Goal: Task Accomplishment & Management: Complete application form

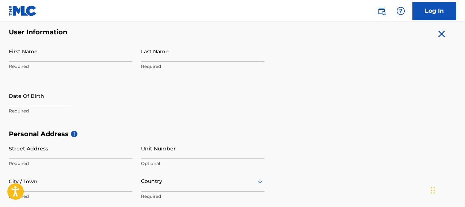
scroll to position [146, 0]
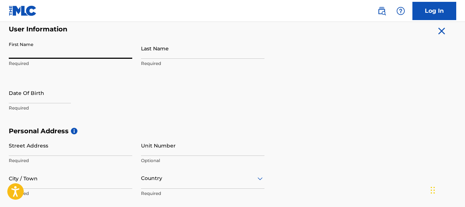
click at [59, 56] on input "First Name" at bounding box center [70, 48] width 123 height 21
type input "[DEMOGRAPHIC_DATA]"
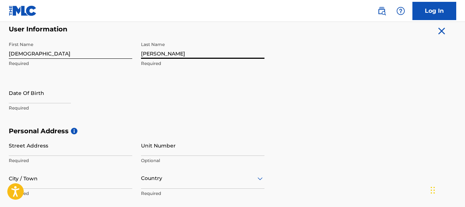
type input "[PERSON_NAME]"
select select "7"
select select "2025"
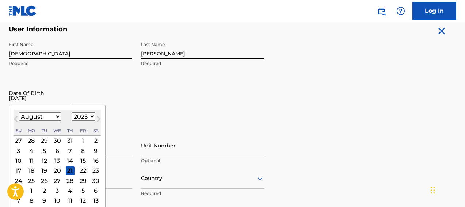
type input "07/24/1988"
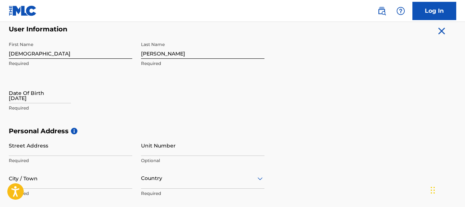
click at [28, 101] on input "07/24/1988" at bounding box center [40, 93] width 62 height 21
select select "7"
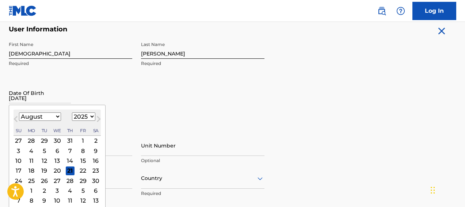
click at [83, 114] on select "1899 1900 1901 1902 1903 1904 1905 1906 1907 1908 1909 1910 1911 1912 1913 1914…" at bounding box center [83, 116] width 23 height 8
select select "1988"
click at [72, 112] on select "1899 1900 1901 1902 1903 1904 1905 1906 1907 1908 1909 1910 1911 1912 1913 1914…" at bounding box center [83, 116] width 23 height 8
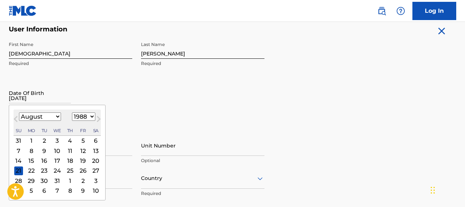
click at [54, 115] on select "January February March April May June July August September October November De…" at bounding box center [40, 116] width 42 height 8
select select "6"
click at [19, 112] on select "January February March April May June July August September October November De…" at bounding box center [40, 116] width 42 height 8
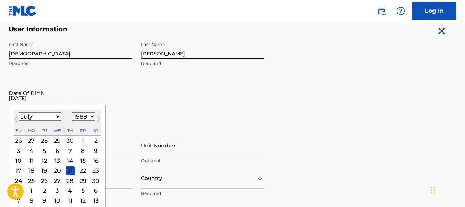
click at [17, 180] on div "24" at bounding box center [18, 180] width 9 height 9
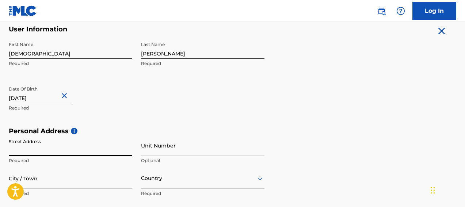
click at [64, 154] on input "Street Address" at bounding box center [70, 145] width 123 height 21
type input "824 W. 110th St."
click at [60, 183] on input "City / Town" at bounding box center [70, 178] width 123 height 21
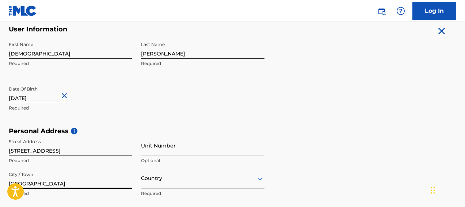
type input "Los Angeles"
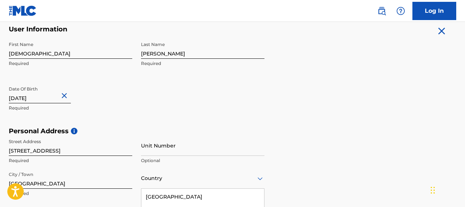
scroll to position [238, 0]
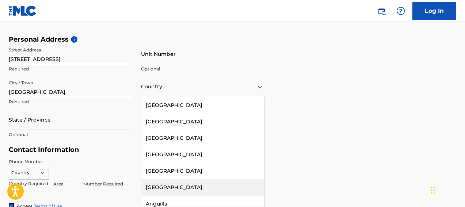
click at [163, 97] on div "Angola, 6 of 223. 223 results available. Use Up and Down to choose options, pre…" at bounding box center [202, 86] width 123 height 21
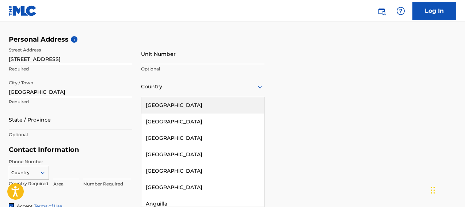
click at [177, 102] on div "United States" at bounding box center [202, 105] width 123 height 16
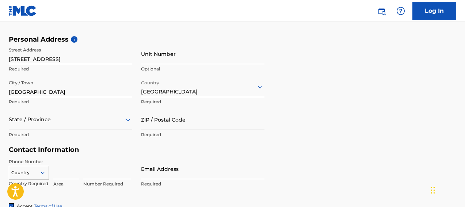
scroll to position [271, 0]
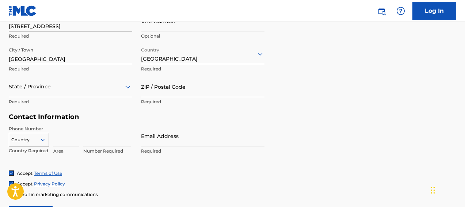
click at [34, 97] on div "State / Province" at bounding box center [70, 86] width 123 height 21
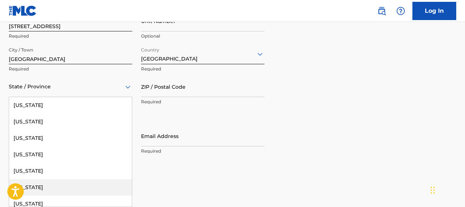
click at [41, 187] on div "California" at bounding box center [70, 187] width 123 height 16
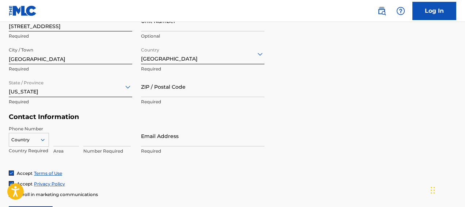
click at [166, 89] on input "ZIP / Postal Code" at bounding box center [202, 86] width 123 height 21
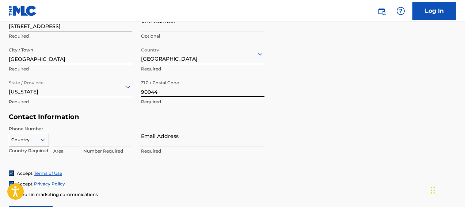
type input "90044"
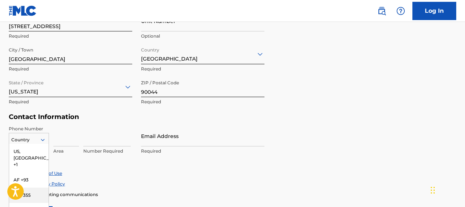
scroll to position [317, 0]
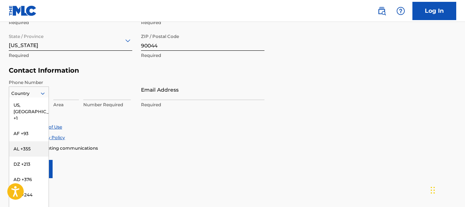
click at [34, 97] on div "AL +355, 3 of 216. 216 results available. Use Up and Down to choose options, pr…" at bounding box center [29, 92] width 40 height 11
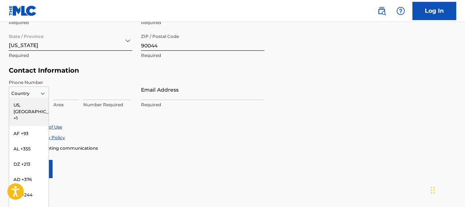
click at [35, 106] on div "US, CA +1" at bounding box center [28, 111] width 39 height 28
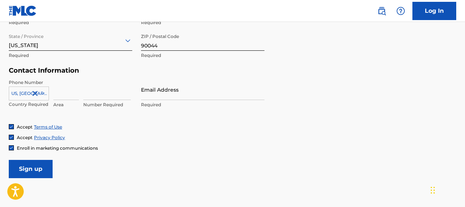
click at [60, 94] on input at bounding box center [66, 89] width 26 height 21
type input "773"
type input "3293159"
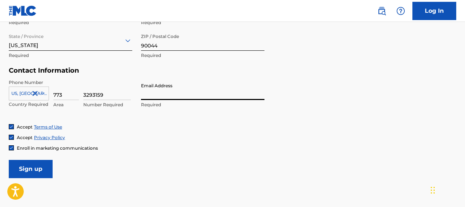
click at [158, 96] on input "Email Address" at bounding box center [202, 89] width 123 height 21
type input "[EMAIL_ADDRESS][DOMAIN_NAME]"
click at [30, 168] on input "Sign up" at bounding box center [31, 169] width 44 height 18
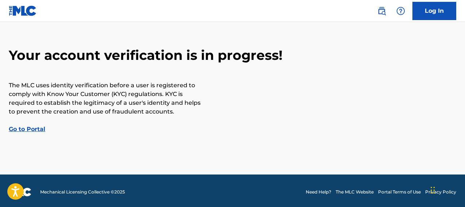
scroll to position [29, 0]
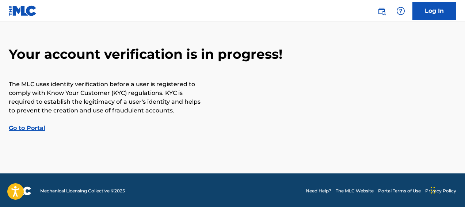
click at [35, 129] on link "Go to Portal" at bounding box center [27, 127] width 37 height 7
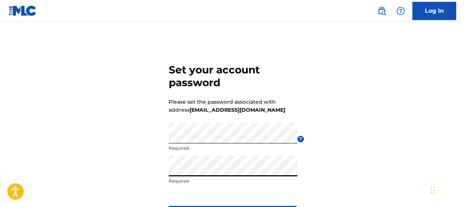
click at [382, 123] on div "Set your account password Please set the password associated with address [EMAI…" at bounding box center [232, 142] width 465 height 204
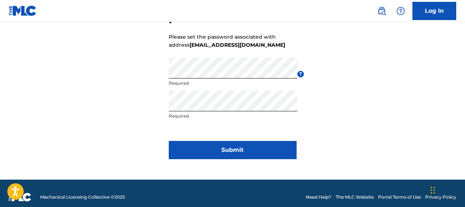
scroll to position [73, 0]
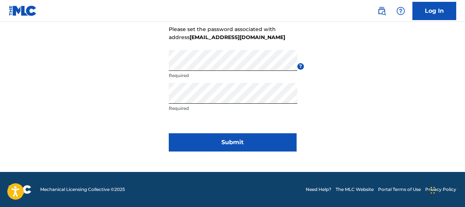
click at [265, 146] on button "Submit" at bounding box center [233, 142] width 128 height 18
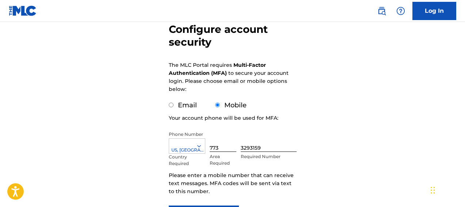
scroll to position [71, 0]
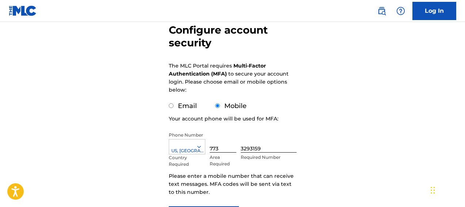
click at [173, 105] on input "Email" at bounding box center [171, 105] width 5 height 5
radio input "true"
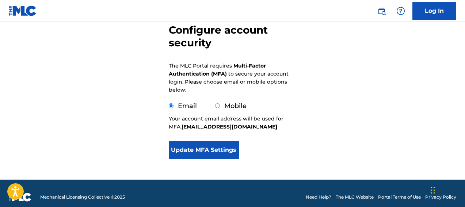
click at [212, 153] on button "Update MFA Settings" at bounding box center [204, 150] width 70 height 18
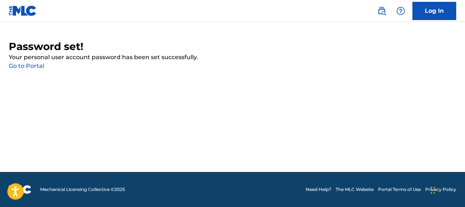
click at [36, 67] on link "Go to Portal" at bounding box center [26, 65] width 35 height 7
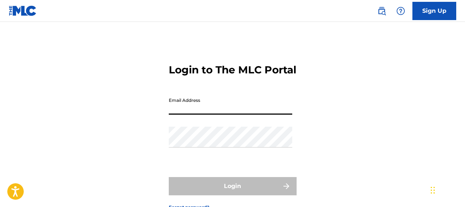
click at [192, 115] on input "Email Address" at bounding box center [230, 104] width 123 height 21
type input "[EMAIL_ADDRESS][DOMAIN_NAME]"
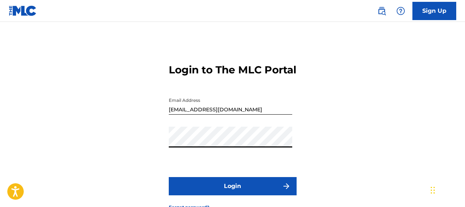
click at [169, 177] on button "Login" at bounding box center [233, 186] width 128 height 18
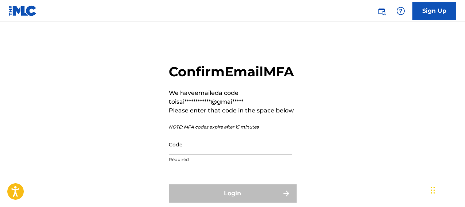
click at [185, 155] on input "Code" at bounding box center [230, 144] width 123 height 21
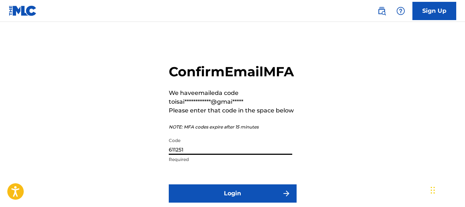
type input "611251"
click at [326, 164] on div "**********" at bounding box center [232, 134] width 465 height 189
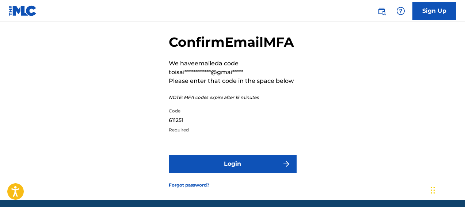
scroll to position [44, 0]
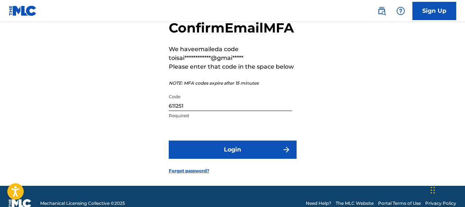
click at [260, 159] on button "Login" at bounding box center [233, 150] width 128 height 18
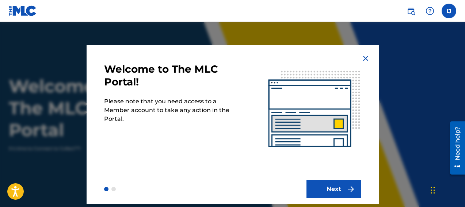
click at [340, 190] on button "Next" at bounding box center [333, 189] width 55 height 18
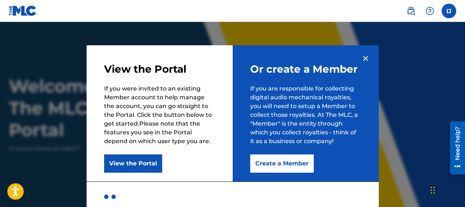
click at [340, 192] on div at bounding box center [233, 196] width 292 height 30
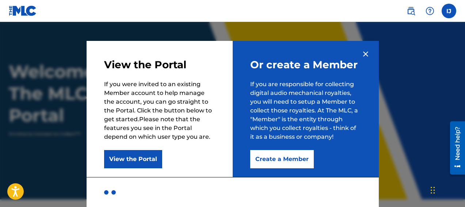
scroll to position [29, 0]
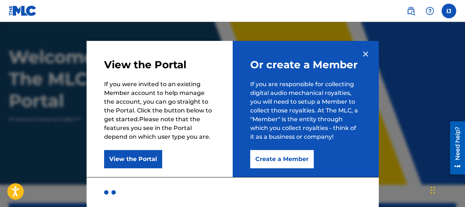
click at [268, 161] on button "Create a Member" at bounding box center [282, 159] width 64 height 18
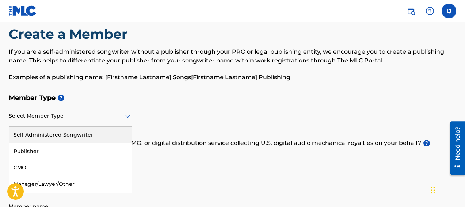
click at [115, 127] on div "Self-Administered Songwriter, 1 of 5. 5 results available. Use Up and Down to c…" at bounding box center [70, 116] width 123 height 21
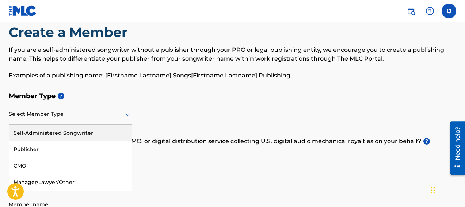
click at [104, 137] on div "Self-Administered Songwriter" at bounding box center [70, 133] width 123 height 16
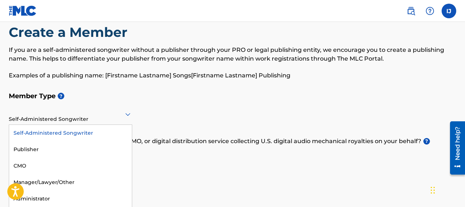
click at [96, 121] on div "Self-Administered Songwriter" at bounding box center [70, 114] width 123 height 18
click at [95, 132] on div "Self-Administered Songwriter" at bounding box center [70, 133] width 123 height 16
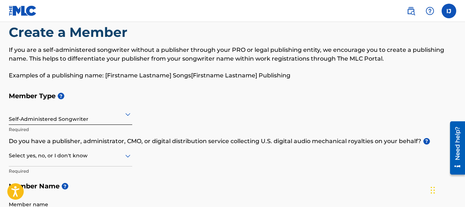
scroll to position [25, 0]
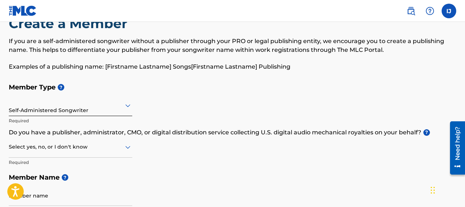
click at [79, 158] on div "Select yes, no, or I don't know" at bounding box center [70, 147] width 123 height 21
click at [179, 137] on div "Member Type ? Self-Administered Songwriter Required Do you have a publisher, ad…" at bounding box center [232, 149] width 447 height 138
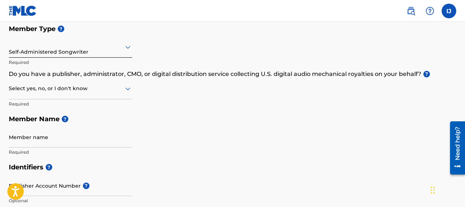
scroll to position [83, 0]
click at [95, 95] on div "Select yes, no, or I don't know" at bounding box center [70, 88] width 123 height 21
click at [89, 122] on div "No" at bounding box center [70, 124] width 123 height 16
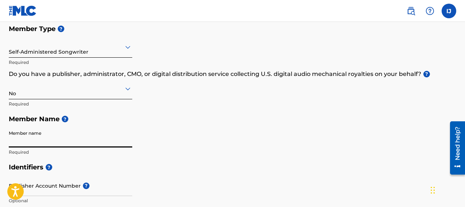
click at [65, 142] on input "Member name" at bounding box center [70, 137] width 123 height 21
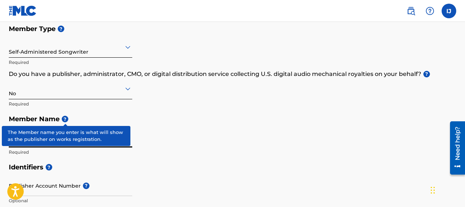
click at [66, 119] on span "?" at bounding box center [65, 119] width 7 height 7
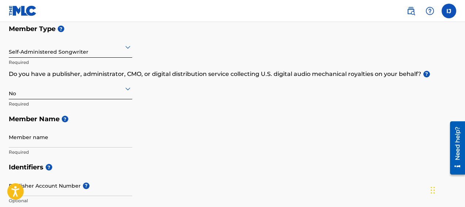
click at [204, 105] on div "Member Type ? Self-Administered Songwriter Required Do you have a publisher, ad…" at bounding box center [232, 90] width 447 height 138
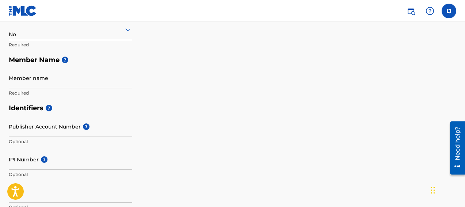
scroll to position [142, 0]
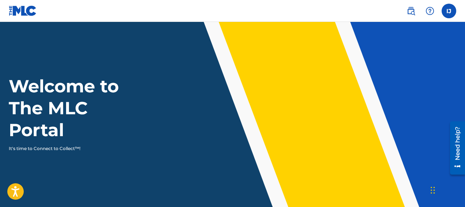
scroll to position [142, 0]
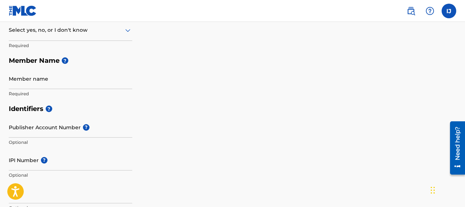
click at [264, 59] on h5 "Member Name ?" at bounding box center [232, 61] width 447 height 16
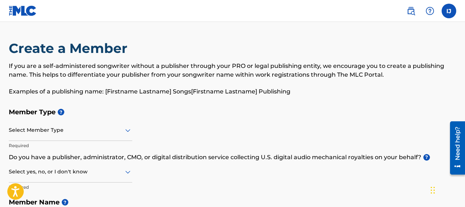
scroll to position [0, 0]
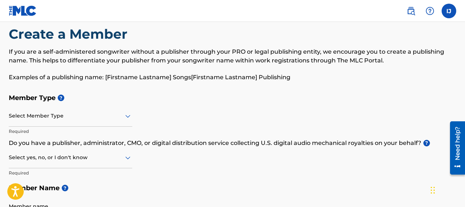
click at [78, 127] on div "Select Member Type" at bounding box center [70, 116] width 123 height 21
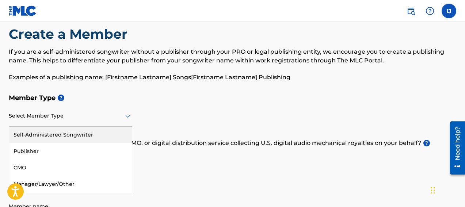
scroll to position [16, 0]
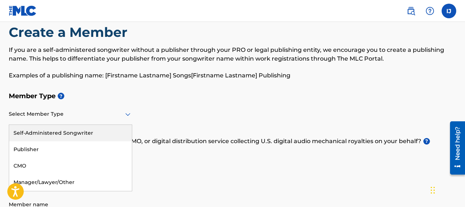
click at [78, 131] on div "Self-Administered Songwriter" at bounding box center [70, 133] width 123 height 16
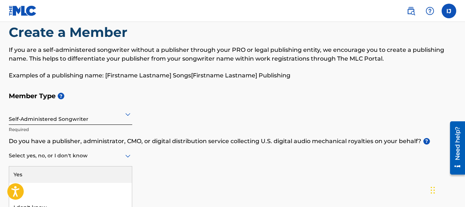
scroll to position [25, 0]
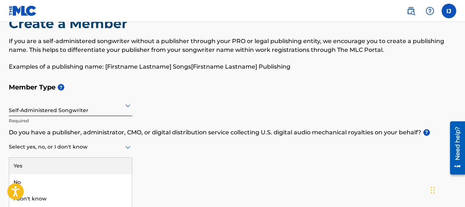
click at [69, 157] on div "Select yes, no, or I don't know" at bounding box center [70, 147] width 123 height 21
click at [63, 164] on div "Yes" at bounding box center [70, 166] width 123 height 16
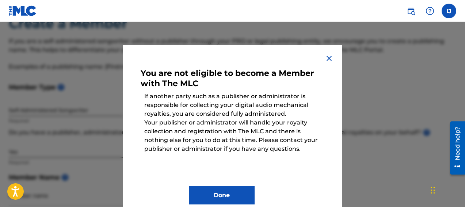
click at [329, 55] on img at bounding box center [329, 58] width 9 height 9
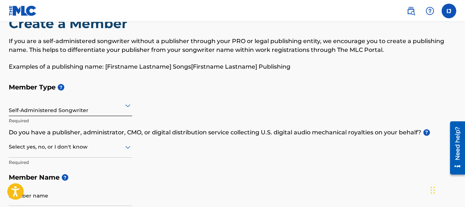
click at [119, 106] on div at bounding box center [70, 105] width 123 height 9
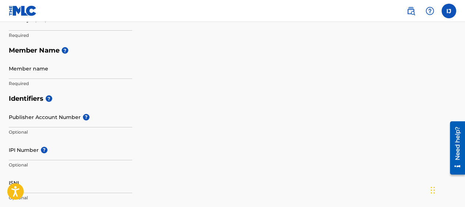
scroll to position [151, 0]
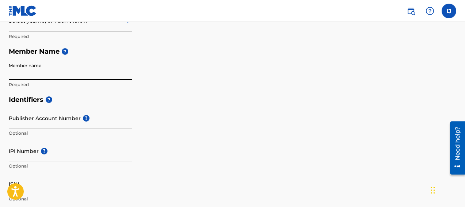
click at [50, 76] on input "Member name" at bounding box center [70, 69] width 123 height 21
type input "ThatJonesBoy Productions"
click at [209, 96] on h5 "Identifiers ?" at bounding box center [232, 100] width 447 height 16
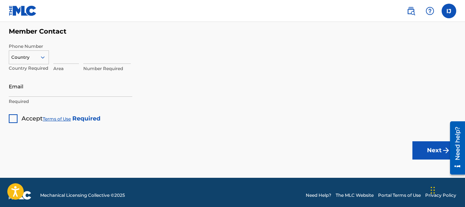
scroll to position [501, 0]
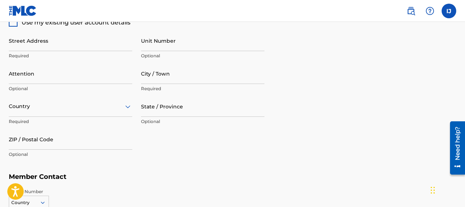
scroll to position [341, 0]
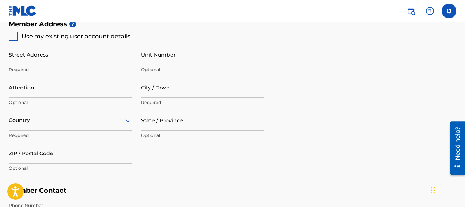
click at [330, 101] on div "Member Address ? Use my existing user account details Street Address Required U…" at bounding box center [232, 99] width 447 height 167
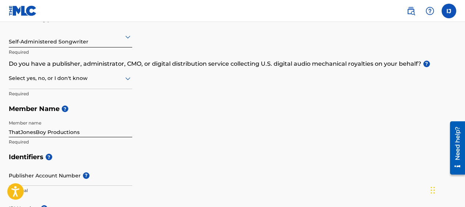
scroll to position [92, 0]
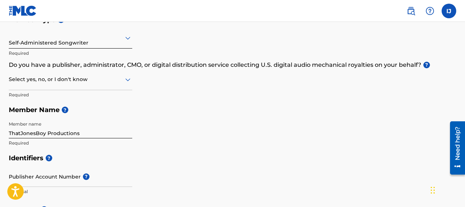
click at [78, 77] on div at bounding box center [70, 79] width 123 height 9
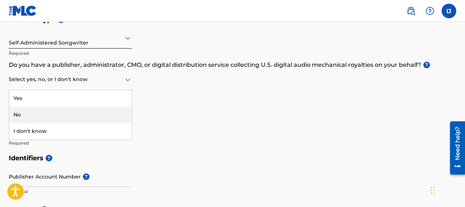
click at [60, 114] on div "No" at bounding box center [70, 115] width 123 height 16
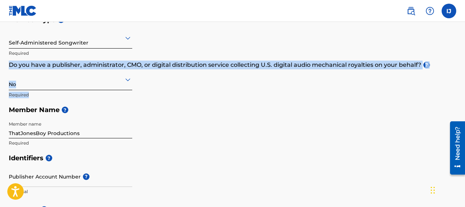
drag, startPoint x: 331, startPoint y: 54, endPoint x: 121, endPoint y: 101, distance: 214.9
click at [124, 100] on div "Member Type ? Self-Administered Songwriter Required Do you have a publisher, ad…" at bounding box center [232, 81] width 447 height 138
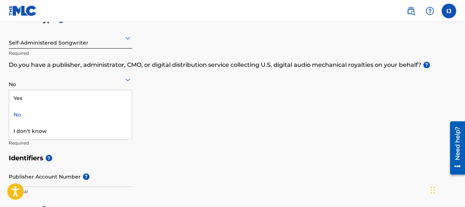
click at [115, 87] on div "No" at bounding box center [70, 79] width 123 height 18
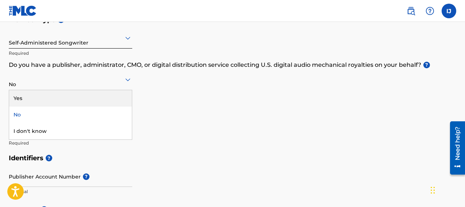
click at [106, 99] on div "Yes" at bounding box center [70, 98] width 123 height 16
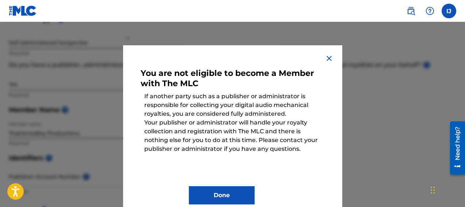
click at [227, 195] on button "Done" at bounding box center [222, 195] width 66 height 18
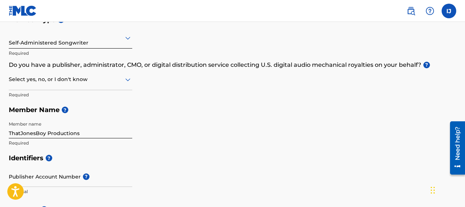
click at [409, 8] on img at bounding box center [410, 11] width 9 height 9
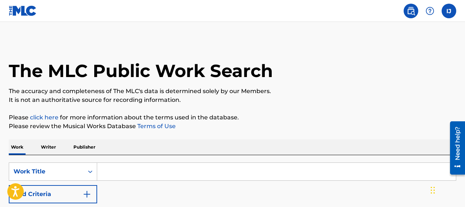
click at [217, 178] on input "Search Form" at bounding box center [276, 172] width 358 height 18
type input "isaiah steven jones"
click at [53, 149] on p "Writer" at bounding box center [48, 146] width 19 height 15
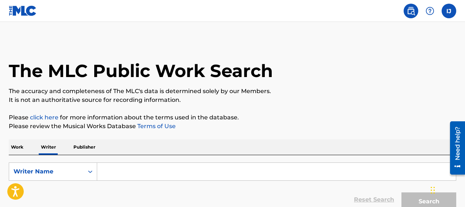
click at [108, 171] on input "Search Form" at bounding box center [276, 172] width 358 height 18
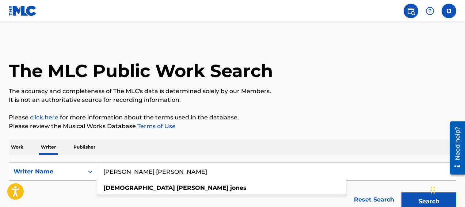
click at [401, 192] on button "Search" at bounding box center [428, 201] width 55 height 18
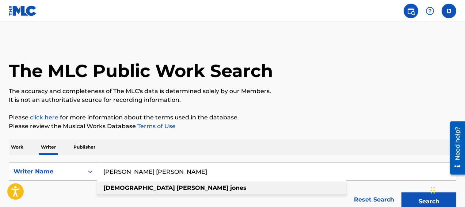
click at [194, 188] on div "isaiah steven jones" at bounding box center [221, 187] width 249 height 13
type input "isaiah steven jones"
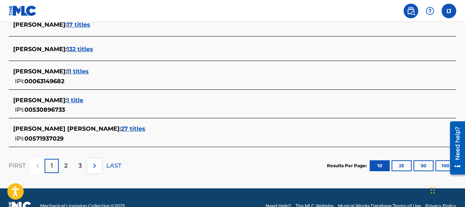
scroll to position [364, 0]
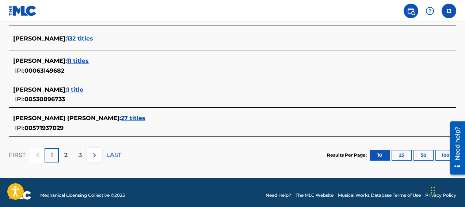
click at [75, 61] on span "11 titles" at bounding box center [78, 60] width 22 height 7
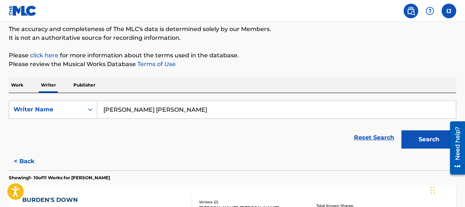
scroll to position [57, 0]
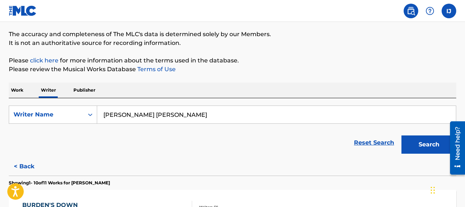
click at [29, 170] on button "< Back" at bounding box center [31, 166] width 44 height 18
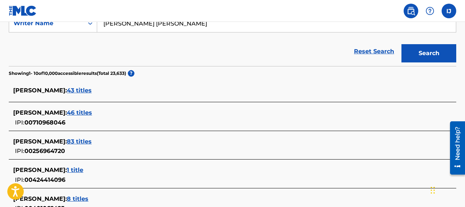
scroll to position [174, 0]
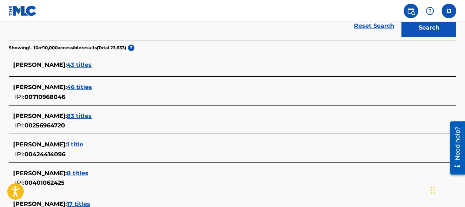
click at [78, 64] on span "43 titles" at bounding box center [79, 64] width 25 height 7
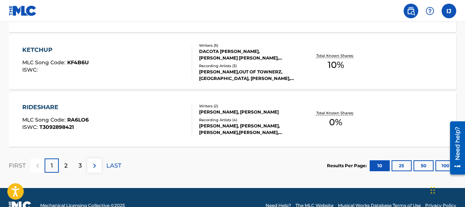
scroll to position [687, 0]
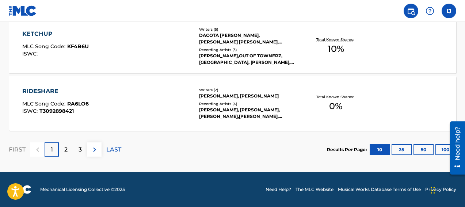
click at [67, 152] on p "2" at bounding box center [65, 149] width 3 height 9
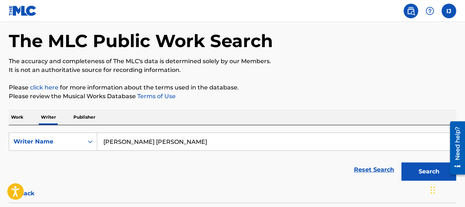
scroll to position [30, 0]
click at [28, 194] on button "< Back" at bounding box center [31, 194] width 44 height 18
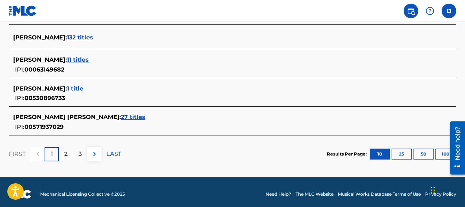
scroll to position [369, 0]
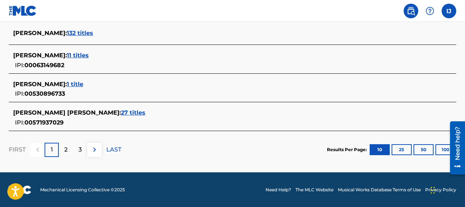
click at [69, 149] on div "2" at bounding box center [66, 150] width 14 height 14
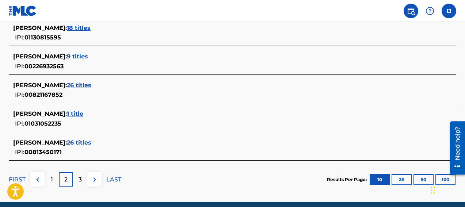
scroll to position [382, 0]
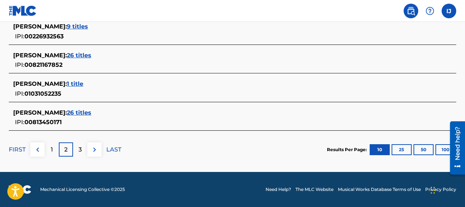
click at [79, 153] on p "3" at bounding box center [79, 149] width 3 height 9
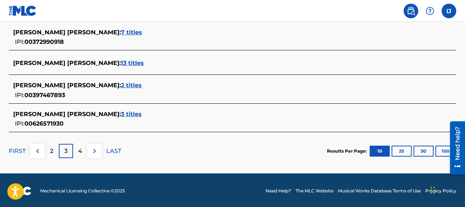
scroll to position [357, 0]
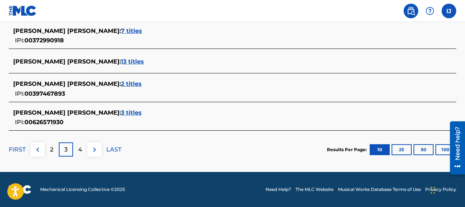
click at [79, 146] on p "4" at bounding box center [80, 149] width 4 height 9
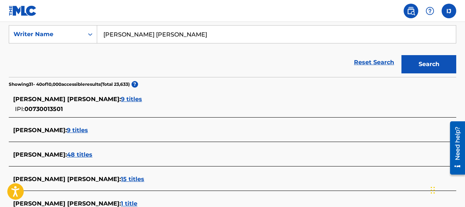
scroll to position [129, 0]
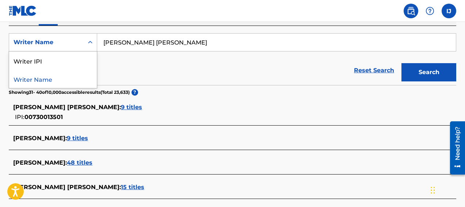
click at [82, 44] on div "Writer Name" at bounding box center [46, 42] width 74 height 14
click at [138, 64] on div "Reset Search Search" at bounding box center [232, 70] width 447 height 29
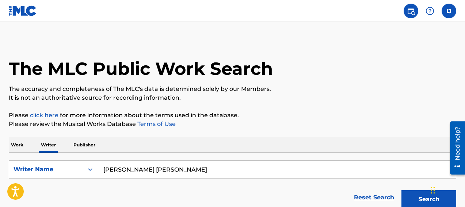
scroll to position [0, 0]
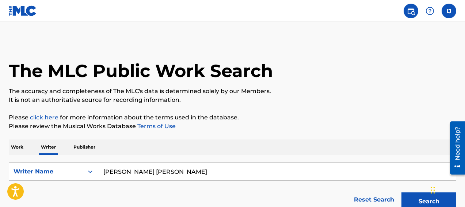
click at [22, 146] on p "Work" at bounding box center [17, 146] width 17 height 15
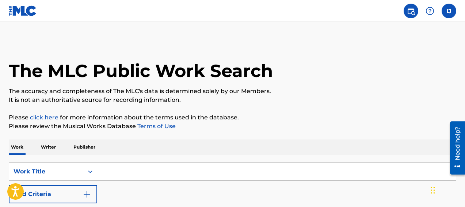
click at [115, 170] on input "Search Form" at bounding box center [276, 172] width 358 height 18
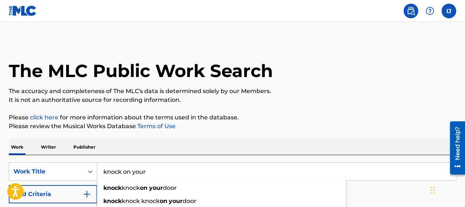
click at [115, 170] on input "knock on your" at bounding box center [276, 172] width 358 height 18
type input "knock on your door"
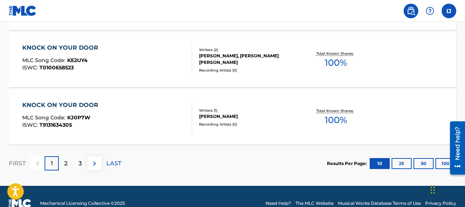
scroll to position [672, 0]
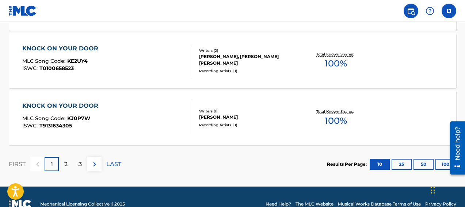
click at [422, 162] on button "50" at bounding box center [423, 164] width 20 height 11
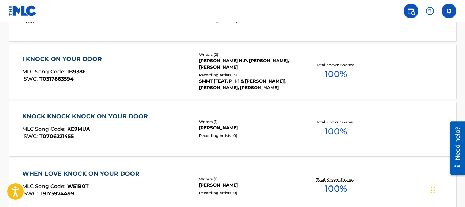
scroll to position [1358, 0]
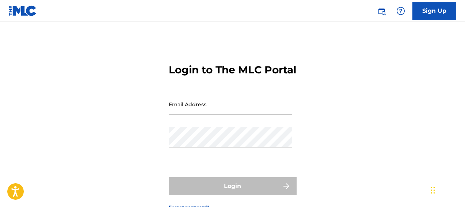
click at [226, 112] on input "Email Address" at bounding box center [230, 104] width 123 height 21
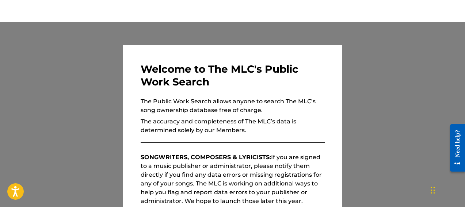
scroll to position [15, 0]
click at [246, 113] on p "The Public Work Search allows anyone to search The MLC’s song ownership databas…" at bounding box center [233, 106] width 184 height 18
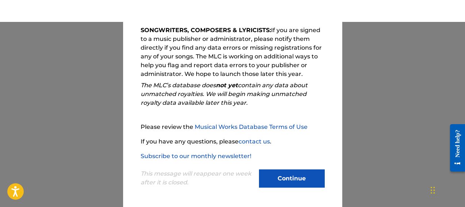
scroll to position [58, 0]
click at [276, 181] on button "Continue" at bounding box center [292, 178] width 66 height 18
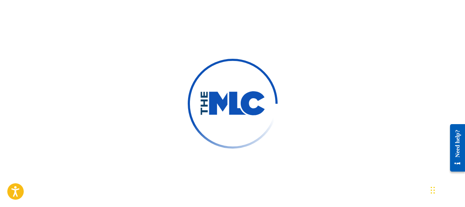
scroll to position [58, 0]
click at [253, 129] on img at bounding box center [232, 103] width 113 height 113
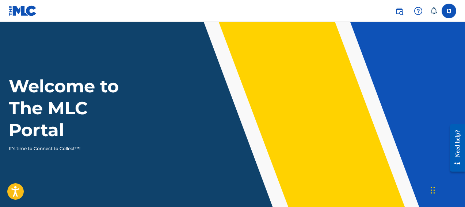
click at [398, 9] on img at bounding box center [399, 11] width 9 height 9
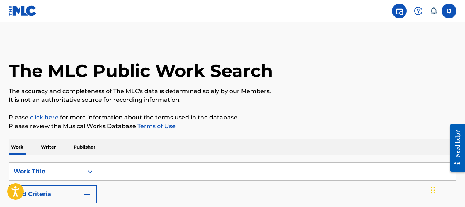
click at [415, 12] on img at bounding box center [418, 11] width 9 height 9
click at [450, 14] on label at bounding box center [448, 11] width 15 height 15
click at [449, 11] on input "IJ [PERSON_NAME] [EMAIL_ADDRESS][DOMAIN_NAME] Notification Preferences Profile …" at bounding box center [449, 11] width 0 height 0
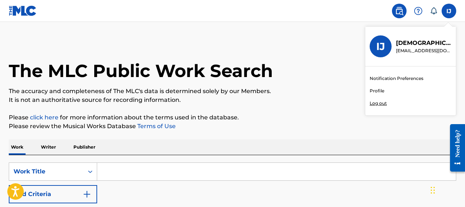
click at [422, 12] on img at bounding box center [418, 11] width 9 height 9
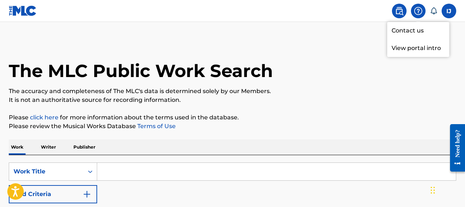
click at [414, 49] on p "View portal intro" at bounding box center [418, 48] width 62 height 18
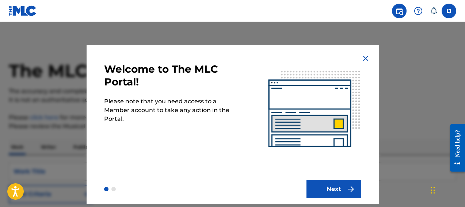
click at [335, 188] on button "Next" at bounding box center [333, 189] width 55 height 18
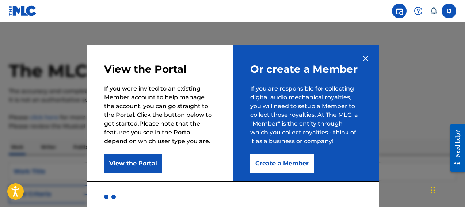
click at [146, 168] on button "View the Portal" at bounding box center [133, 163] width 58 height 18
